Goal: Transaction & Acquisition: Purchase product/service

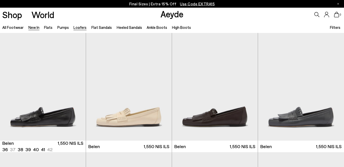
click at [33, 26] on link "New In" at bounding box center [33, 27] width 11 height 5
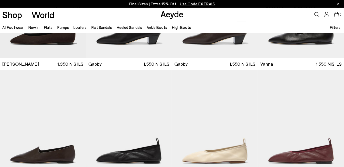
scroll to position [678, 0]
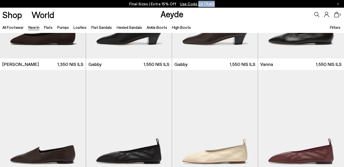
drag, startPoint x: 198, startPoint y: 4, endPoint x: 213, endPoint y: 4, distance: 14.6
click at [213, 4] on span "Use Code EXTRA15" at bounding box center [197, 4] width 35 height 5
copy span "EXTRA15"
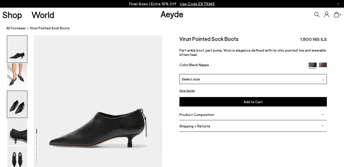
click at [16, 106] on img at bounding box center [17, 104] width 20 height 27
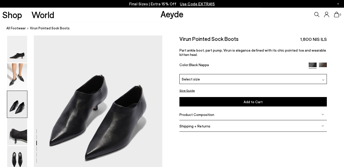
scroll to position [326, 0]
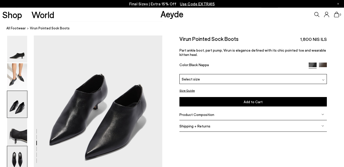
click at [15, 158] on img at bounding box center [17, 159] width 20 height 27
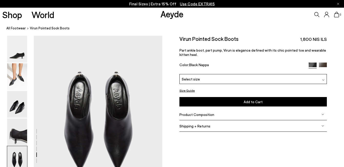
scroll to position [648, 0]
click at [323, 65] on img at bounding box center [323, 67] width 8 height 8
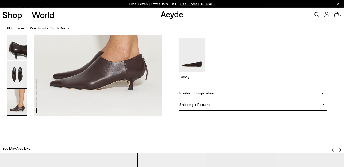
scroll to position [911, 0]
click at [322, 94] on img at bounding box center [322, 93] width 3 height 3
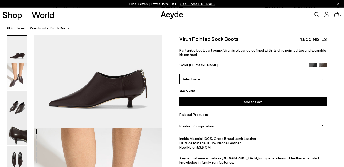
scroll to position [0, 0]
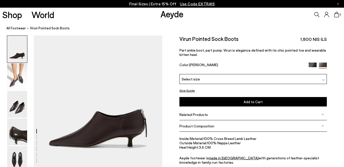
click at [325, 80] on div "Select size" at bounding box center [252, 79] width 147 height 10
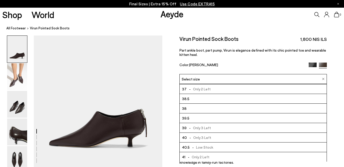
scroll to position [23, 0]
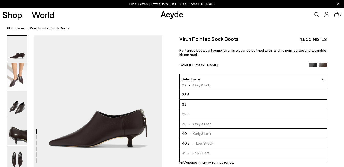
click at [310, 65] on img at bounding box center [312, 67] width 8 height 8
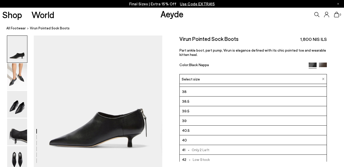
scroll to position [21, 0]
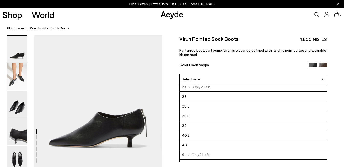
click at [12, 46] on img at bounding box center [17, 49] width 20 height 27
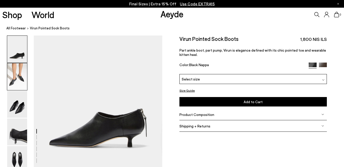
click at [19, 75] on img at bounding box center [17, 76] width 20 height 27
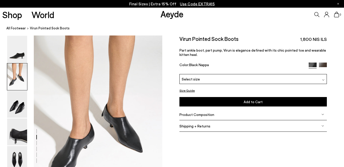
scroll to position [132, 0]
click at [17, 108] on img at bounding box center [17, 104] width 20 height 27
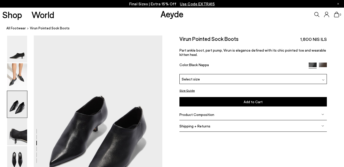
scroll to position [305, 0]
click at [18, 140] on img at bounding box center [17, 132] width 20 height 27
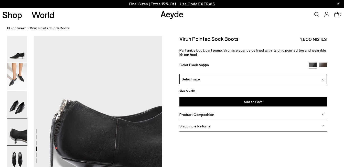
scroll to position [476, 0]
click at [17, 162] on img at bounding box center [17, 159] width 20 height 27
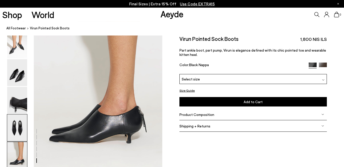
scroll to position [858, 0]
click at [323, 79] on img at bounding box center [323, 80] width 3 height 3
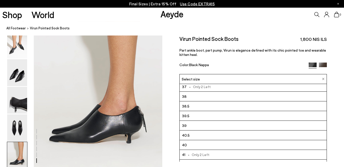
click at [322, 64] on img at bounding box center [323, 67] width 8 height 8
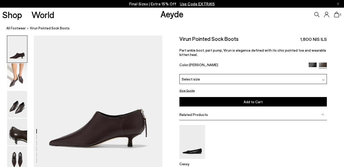
click at [325, 78] on div "Select size" at bounding box center [252, 79] width 147 height 10
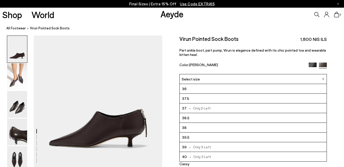
click at [251, 156] on li "40 - Only 3 Left" at bounding box center [253, 157] width 147 height 10
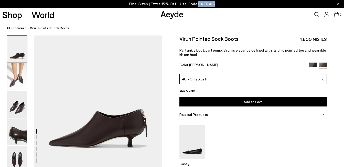
drag, startPoint x: 215, startPoint y: 2, endPoint x: 198, endPoint y: 4, distance: 16.7
click at [198, 4] on div "Final Sizes | Extra 15% Off Use Code EXTRA15" at bounding box center [172, 4] width 344 height 8
click at [225, 104] on button "Add to Cart Select a Size First" at bounding box center [252, 101] width 147 height 9
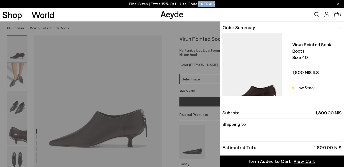
click at [299, 160] on span "View Cart" at bounding box center [304, 161] width 22 height 6
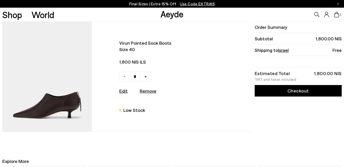
click at [304, 92] on link "Checkout" at bounding box center [297, 91] width 87 height 12
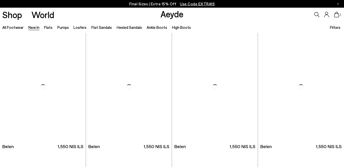
scroll to position [679, 0]
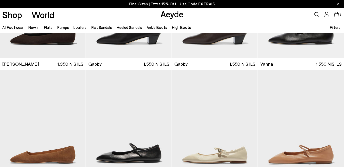
click at [152, 29] on link "Ankle Boots" at bounding box center [157, 27] width 20 height 5
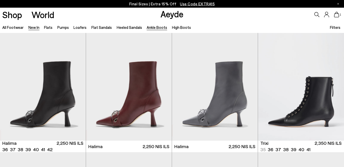
click at [33, 27] on link "New In" at bounding box center [33, 27] width 11 height 5
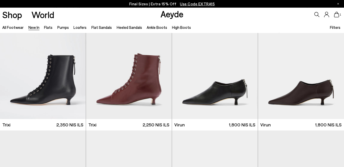
scroll to position [1691, 0]
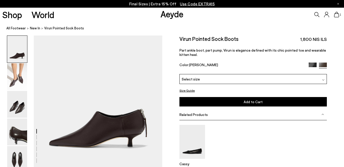
click at [19, 73] on img at bounding box center [17, 76] width 20 height 27
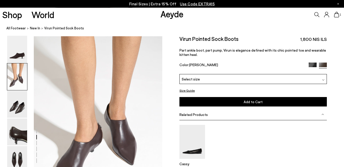
scroll to position [132, 0]
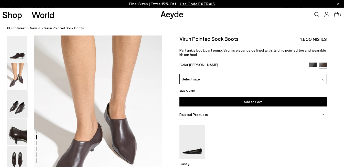
click at [16, 103] on img at bounding box center [17, 104] width 20 height 27
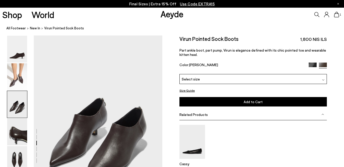
scroll to position [305, 0]
click at [16, 132] on img at bounding box center [17, 132] width 20 height 27
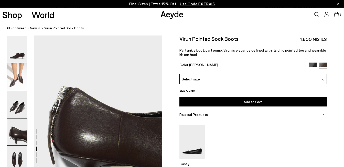
scroll to position [476, 0]
click at [16, 156] on img at bounding box center [17, 159] width 20 height 27
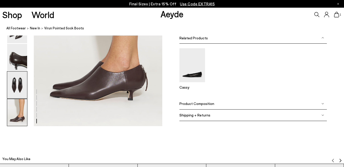
scroll to position [901, 0]
